Goal: Check status: Check status

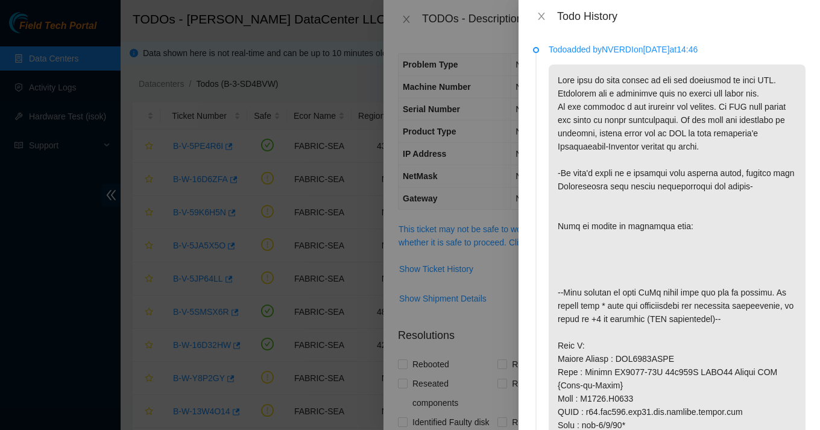
scroll to position [857, 0]
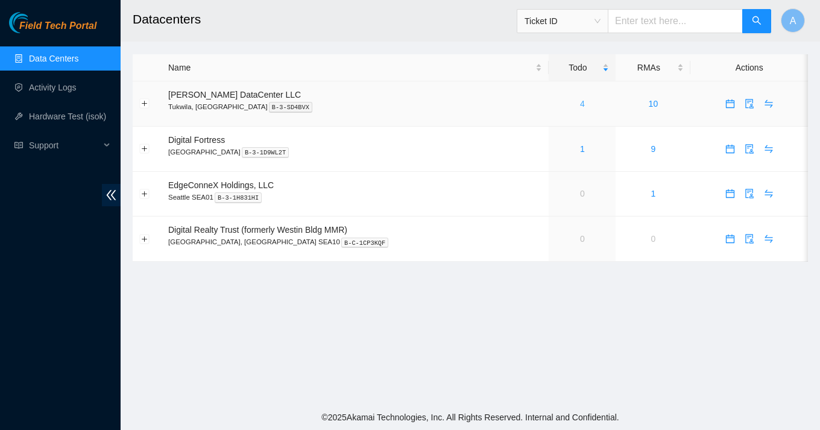
click at [580, 104] on link "4" at bounding box center [582, 104] width 5 height 10
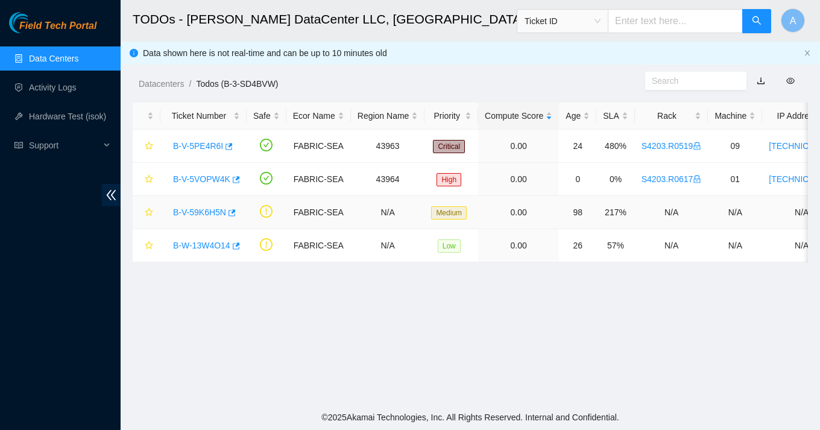
click at [204, 213] on link "B-V-59K6H5N" at bounding box center [199, 212] width 53 height 10
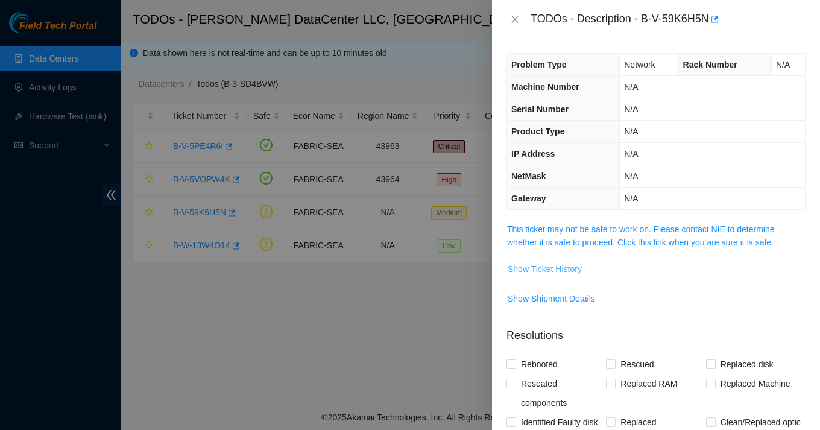
click at [528, 266] on span "Show Ticket History" at bounding box center [545, 268] width 74 height 13
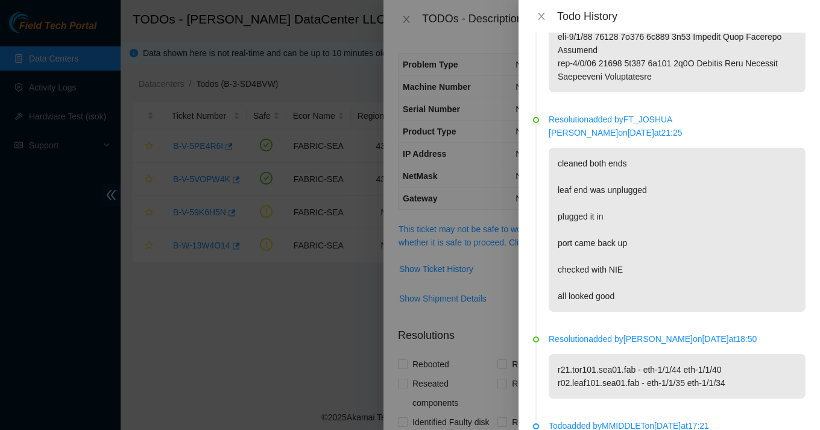
scroll to position [1829, 0]
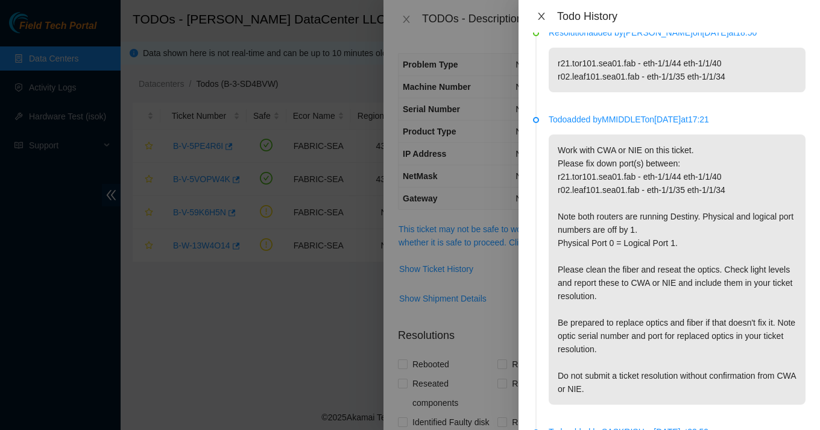
click at [543, 15] on icon "close" at bounding box center [542, 16] width 10 height 10
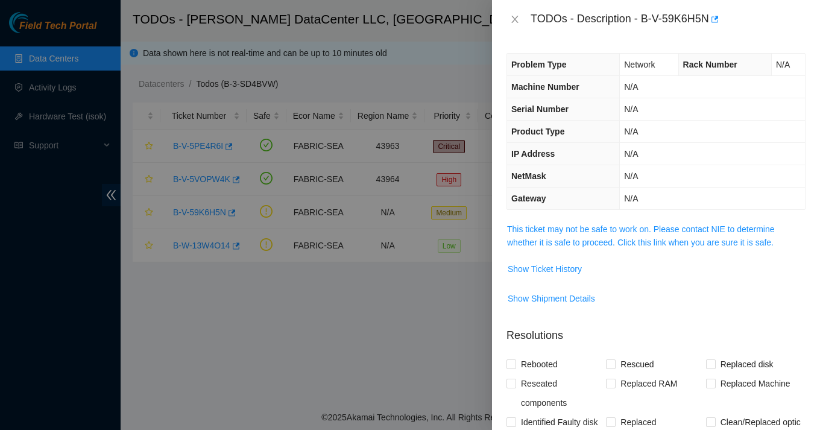
click at [514, 26] on div "TODOs - Description - B-V-59K6H5N" at bounding box center [655, 19] width 299 height 19
click at [514, 20] on icon "close" at bounding box center [514, 19] width 7 height 7
